Goal: Information Seeking & Learning: Check status

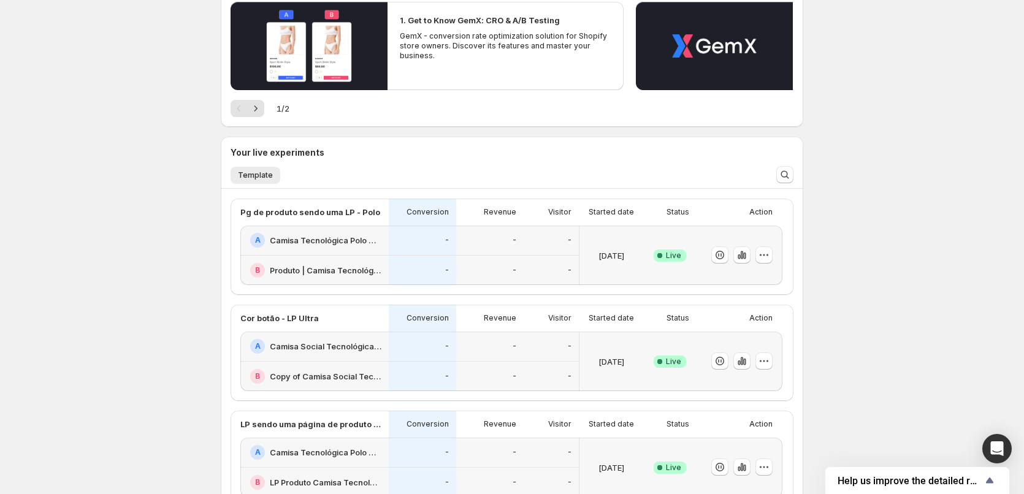
scroll to position [286, 0]
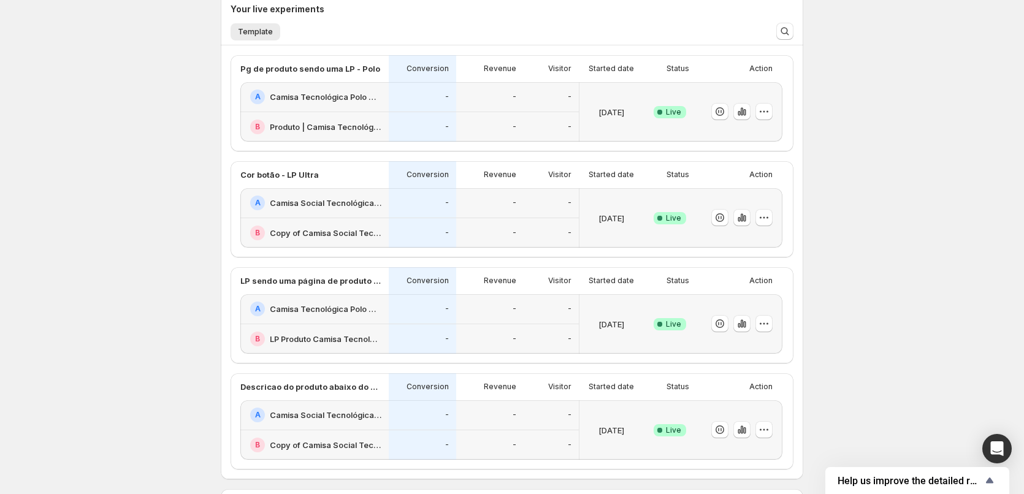
click at [326, 97] on h2 "Camisa Tecnológica Polo Ultra Masculina | Praticidade e [PERSON_NAME] | Consola…" at bounding box center [326, 97] width 112 height 12
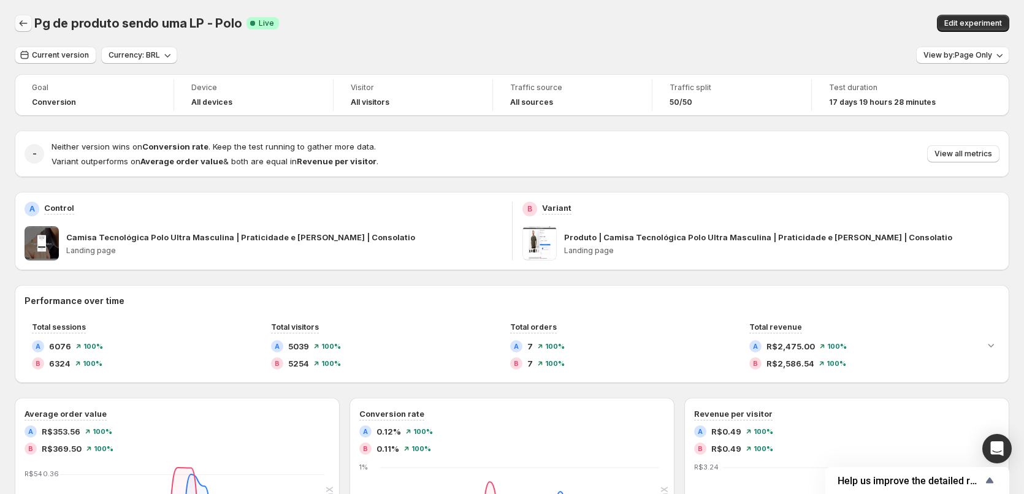
click at [25, 26] on icon "Back" at bounding box center [23, 23] width 12 height 12
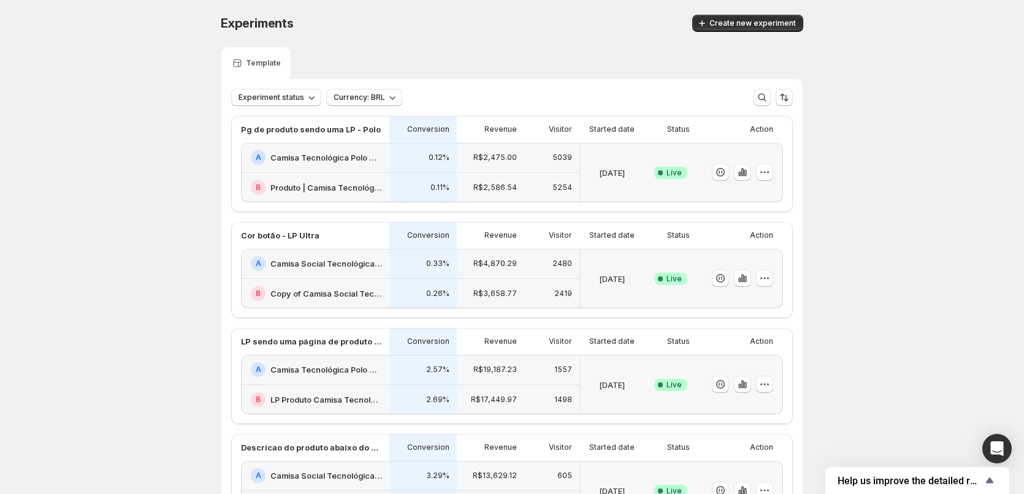
scroll to position [143, 0]
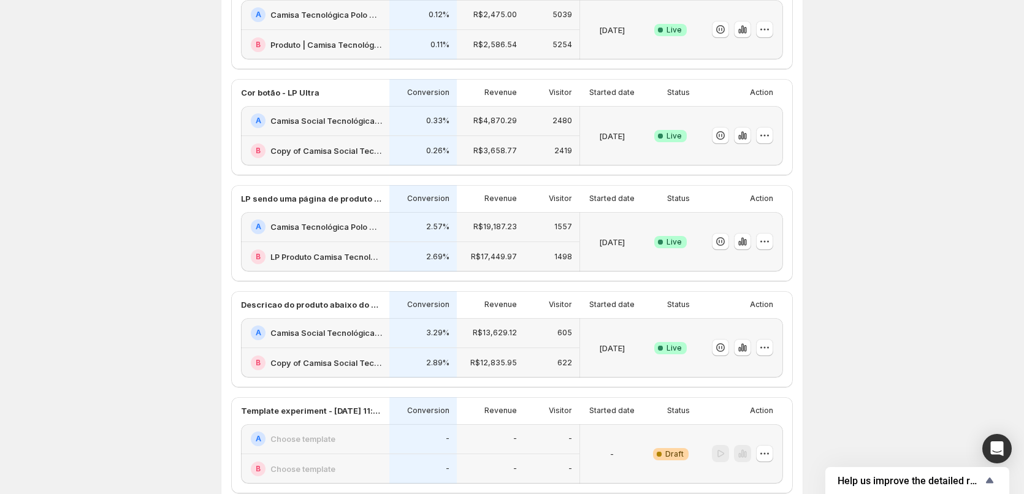
click at [188, 242] on div "Experiments. This page is ready Experiments Create new experiment Template Expe…" at bounding box center [512, 319] width 1024 height 925
click at [347, 334] on h2 "Camisa Social Tecnológica Ultra-Stretch Masculina | Praticidade e [PERSON_NAME]…" at bounding box center [326, 333] width 112 height 12
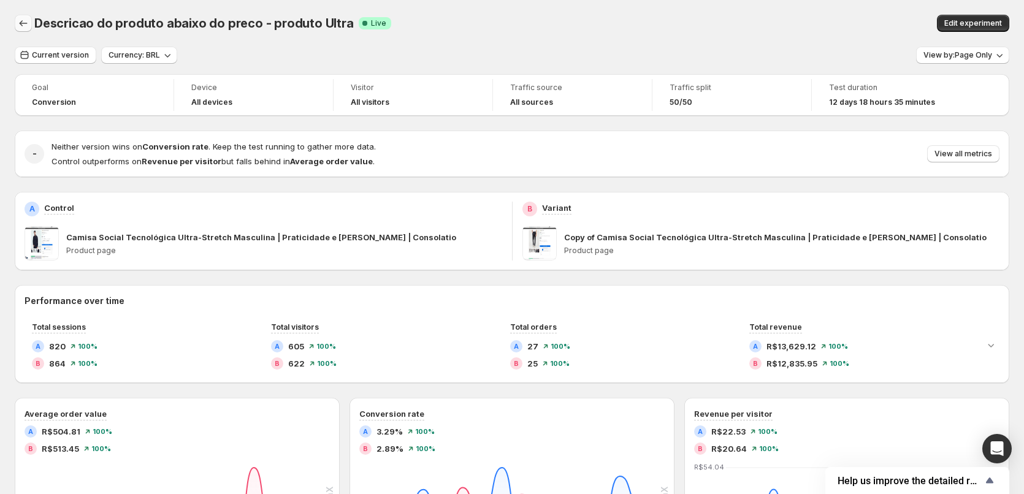
click at [23, 29] on icon "Back" at bounding box center [23, 23] width 12 height 12
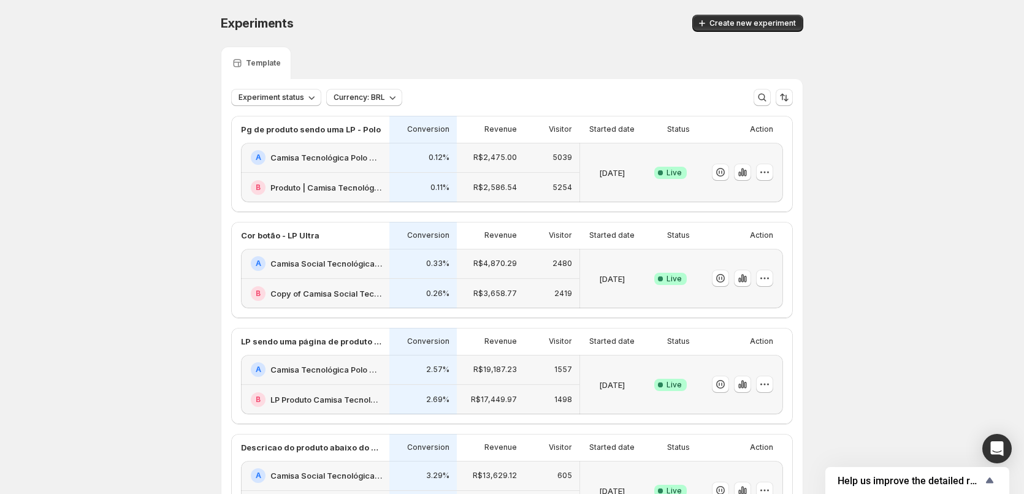
scroll to position [143, 0]
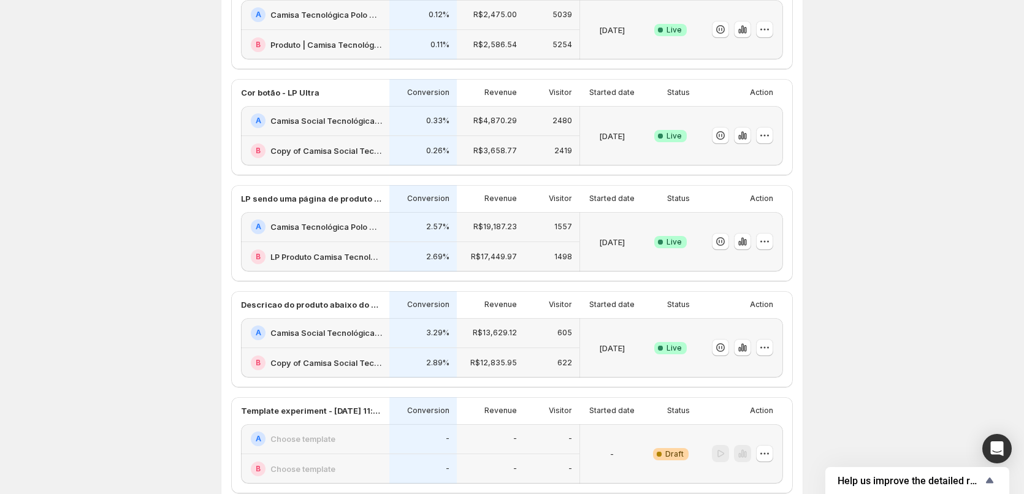
click at [360, 124] on h2 "Camisa Social Tecnológica Ultra-Stretch Masculina | Praticidade e [PERSON_NAME]…" at bounding box center [326, 121] width 112 height 12
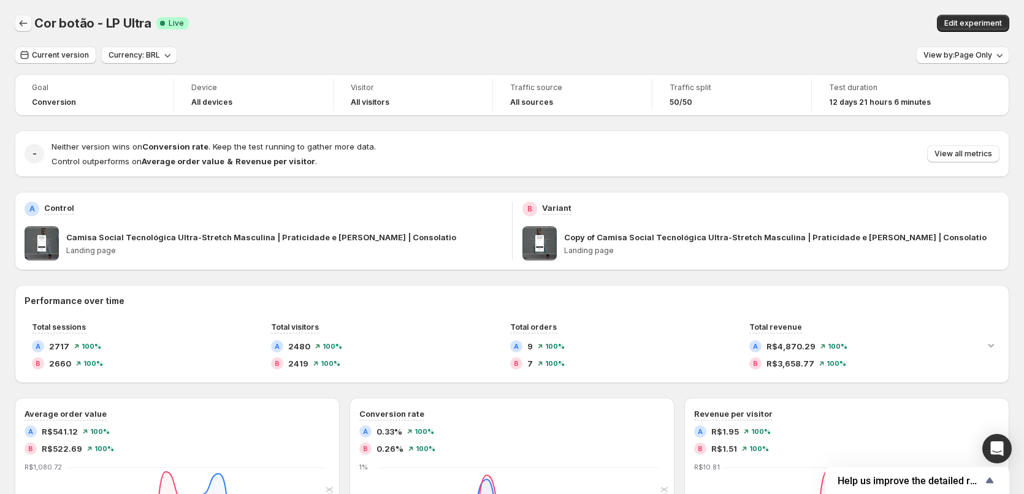
click at [29, 24] on icon "Back" at bounding box center [23, 23] width 12 height 12
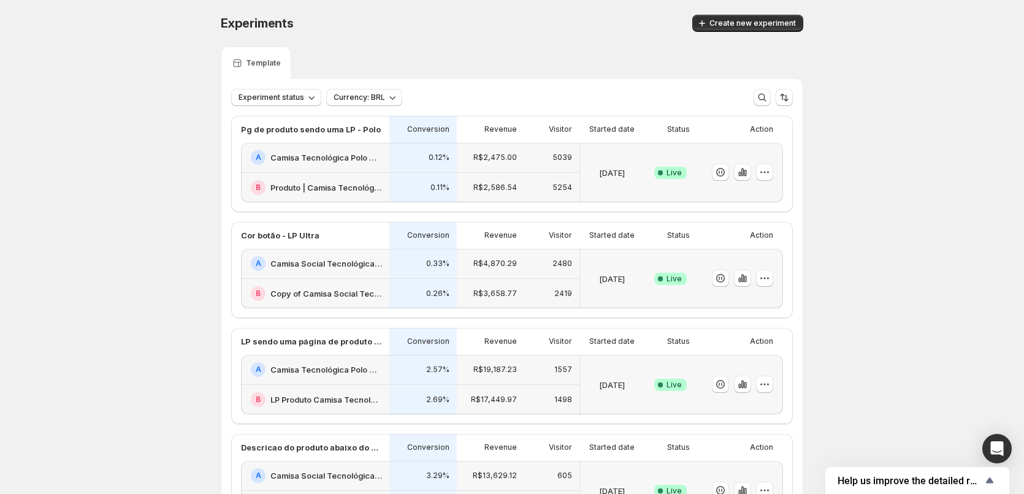
scroll to position [143, 0]
